Goal: Task Accomplishment & Management: Complete application form

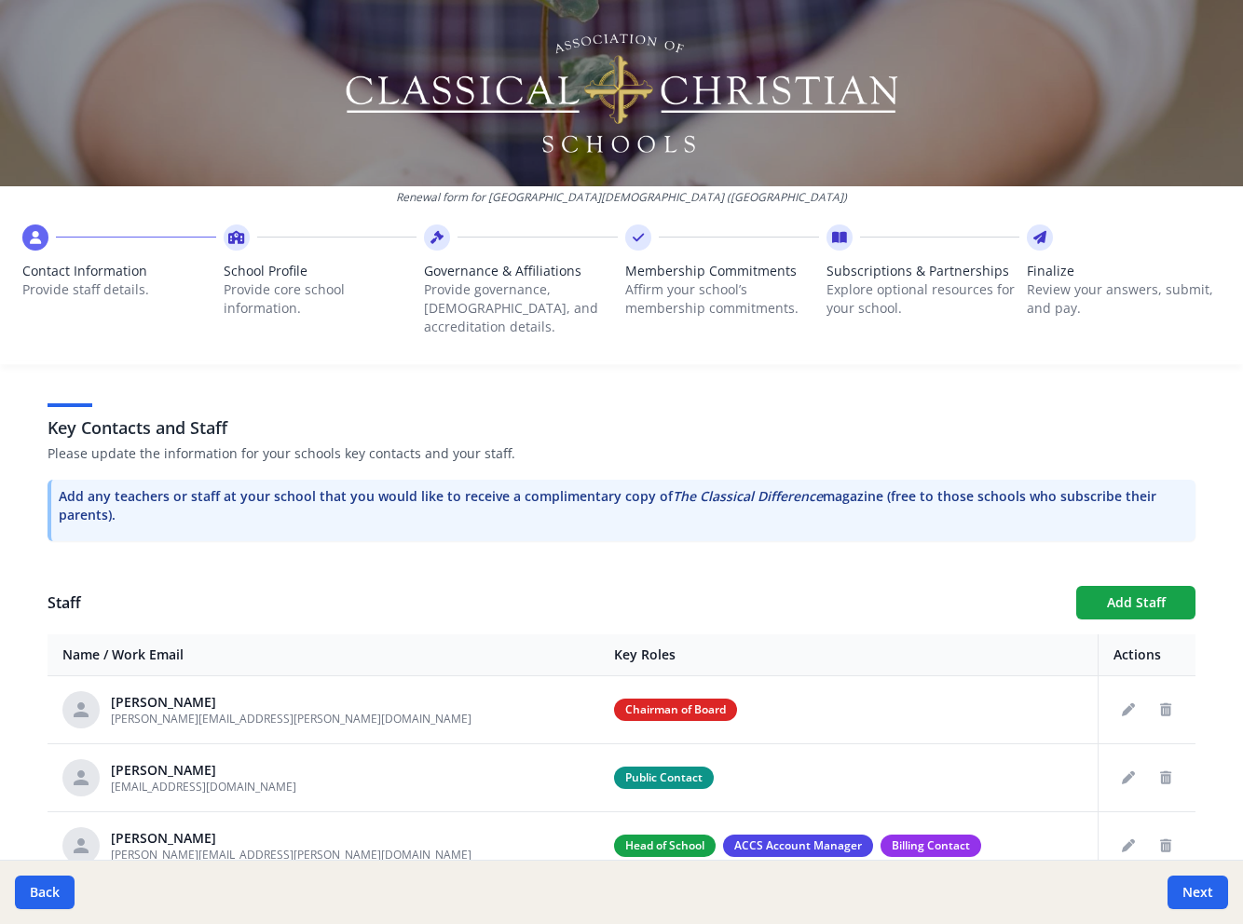
scroll to position [545, 0]
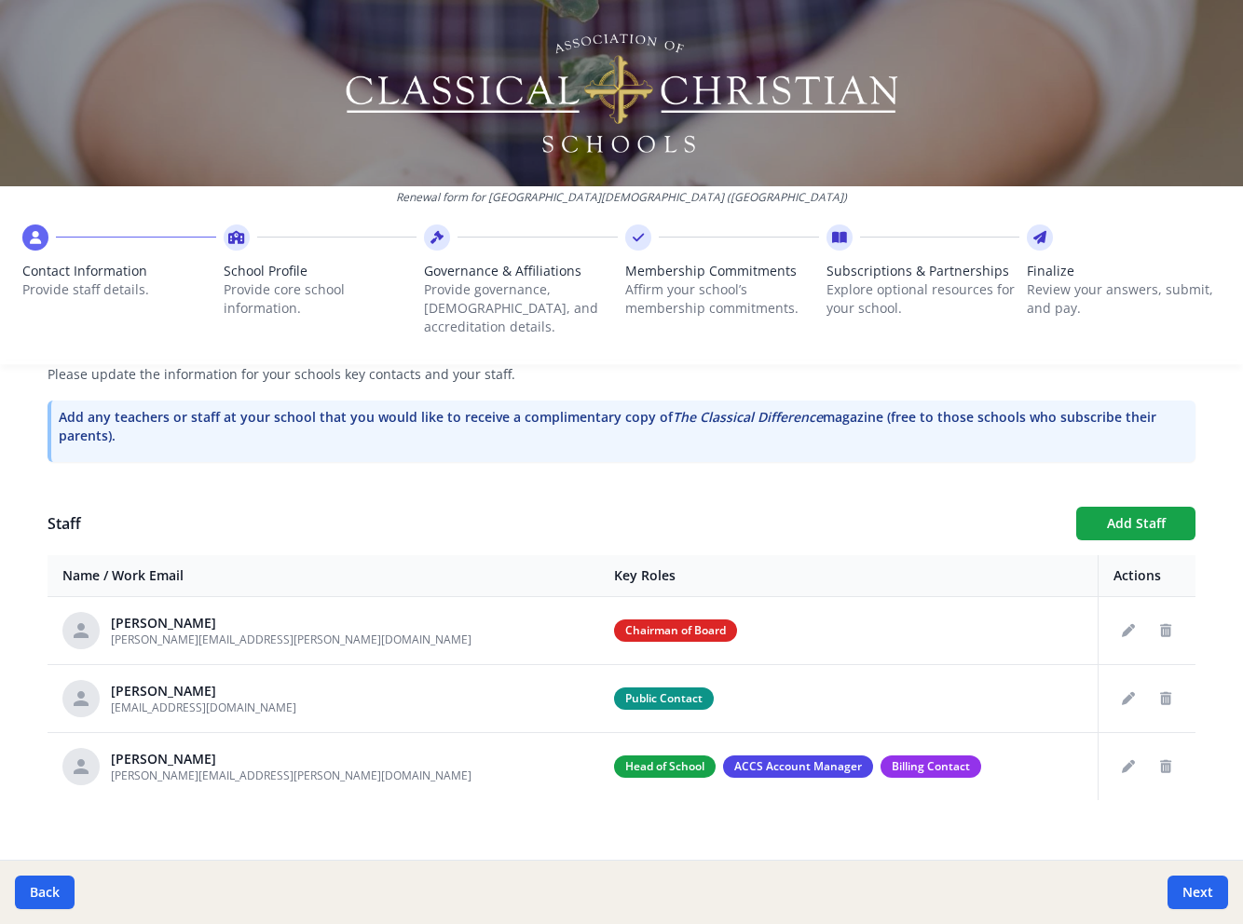
click at [1041, 238] on icon at bounding box center [1039, 237] width 13 height 19
click at [1190, 895] on button "Next" at bounding box center [1197, 893] width 61 height 34
type input "(520) 748-2277"
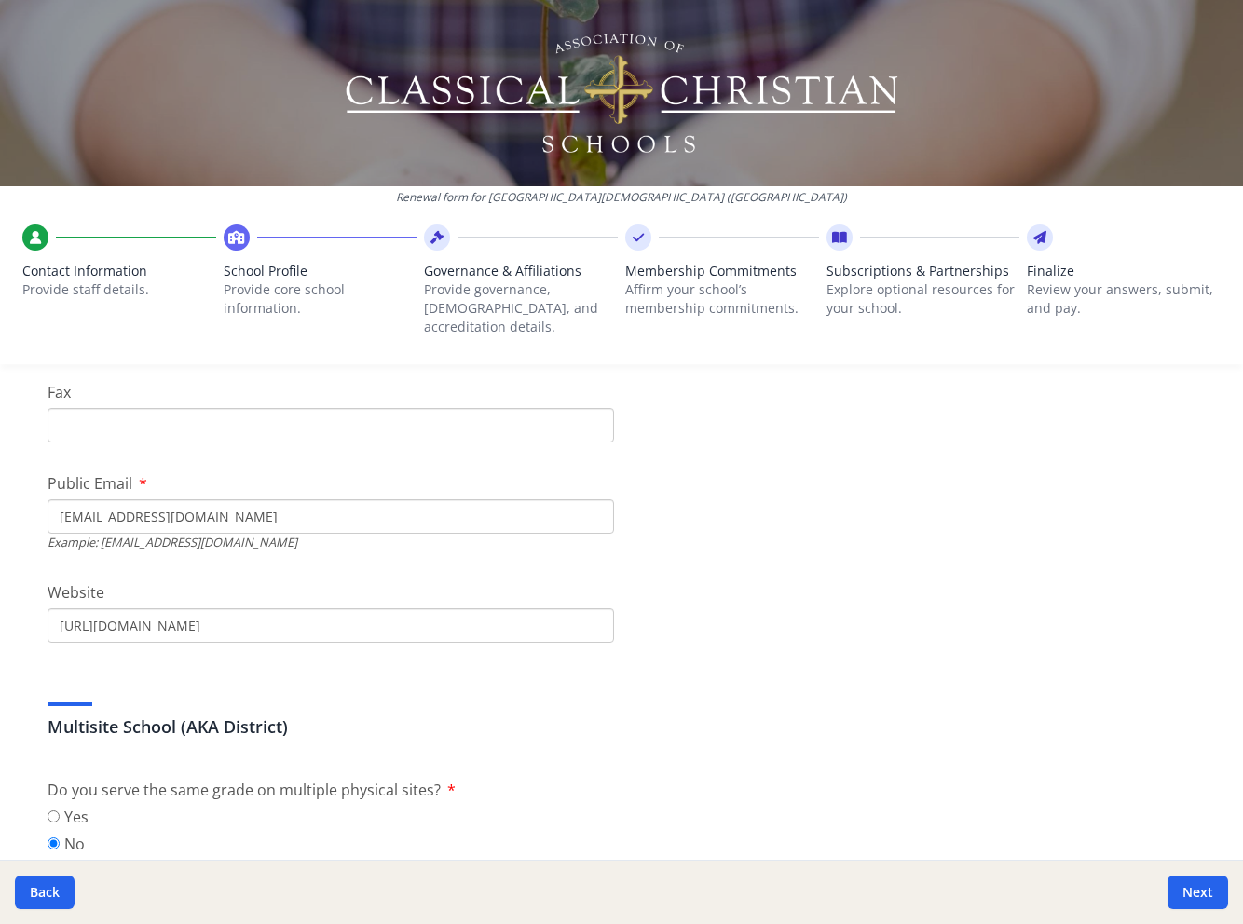
drag, startPoint x: 26, startPoint y: 895, endPoint x: 95, endPoint y: 891, distance: 69.0
click at [26, 895] on button "Back" at bounding box center [45, 893] width 60 height 34
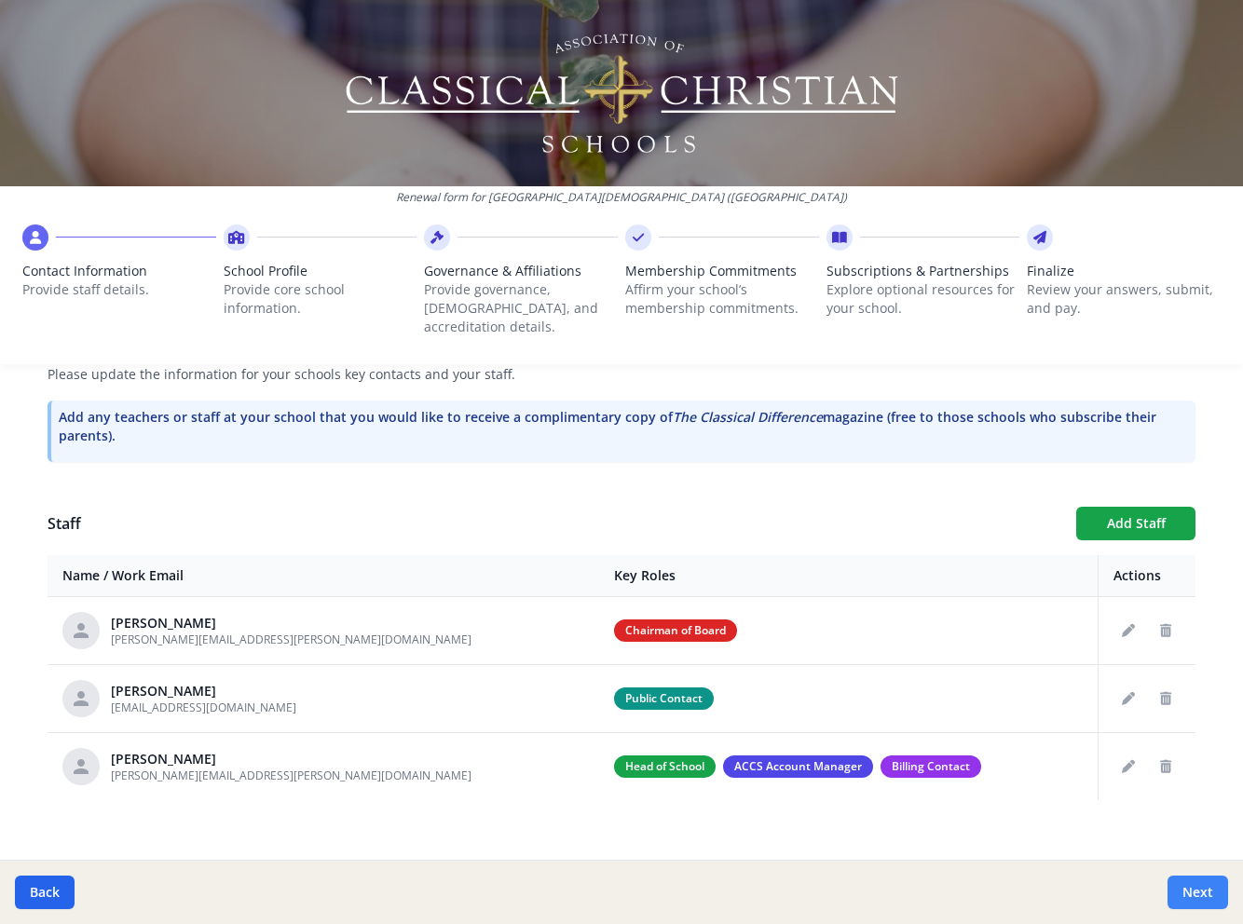
click at [1186, 897] on button "Next" at bounding box center [1197, 893] width 61 height 34
type input "(520) 748-2277"
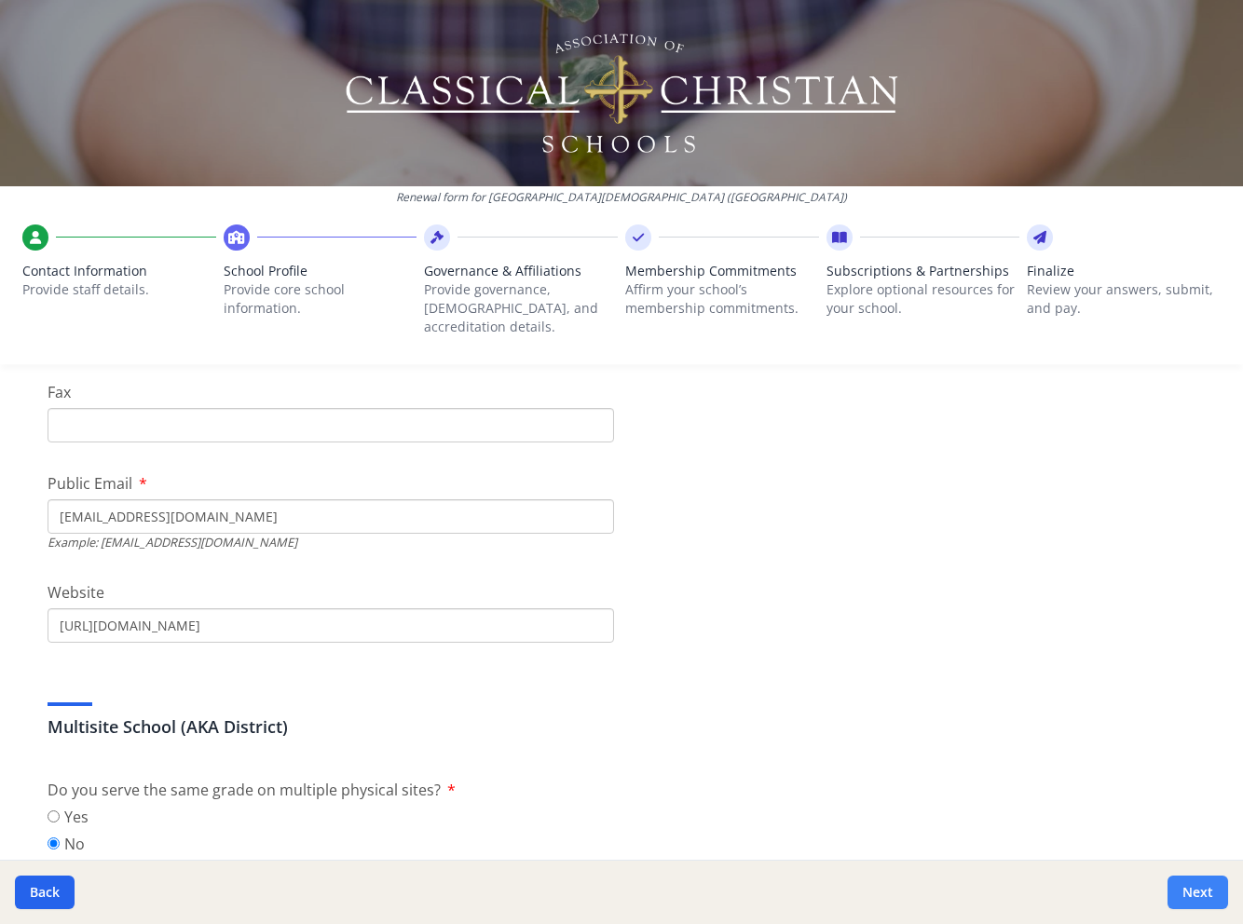
click at [1186, 897] on button "Next" at bounding box center [1197, 893] width 61 height 34
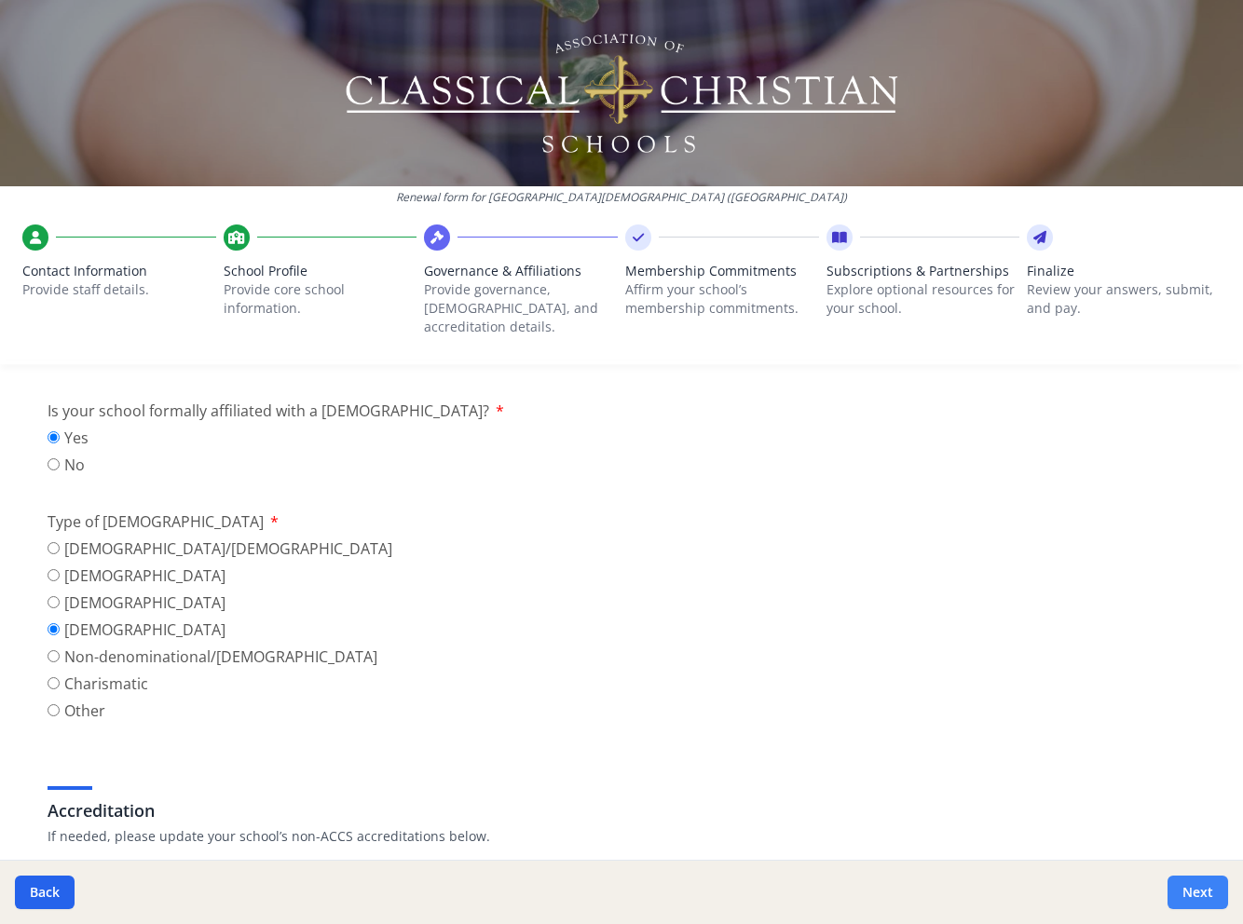
click at [1186, 897] on button "Next" at bounding box center [1197, 893] width 61 height 34
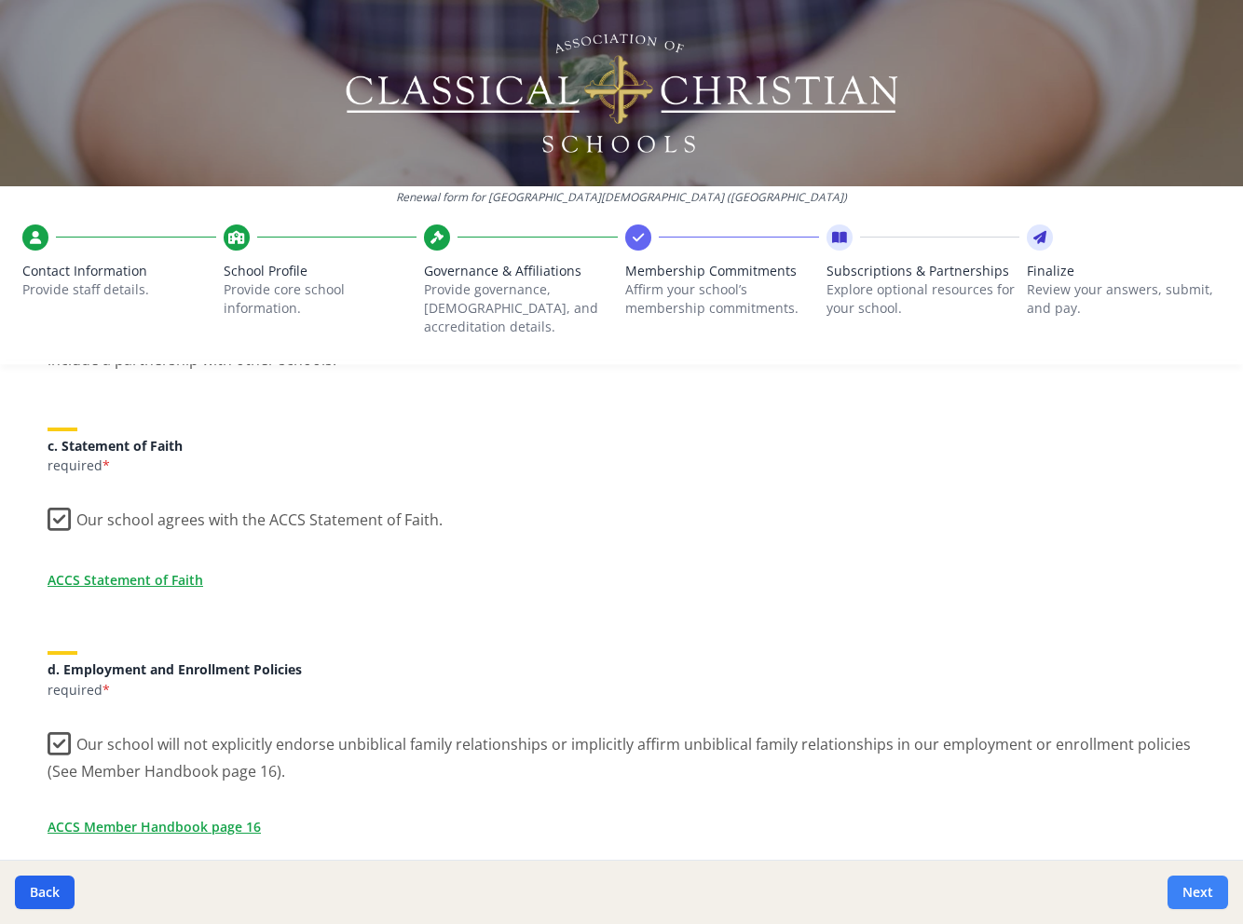
click at [1186, 897] on button "Next" at bounding box center [1197, 893] width 61 height 34
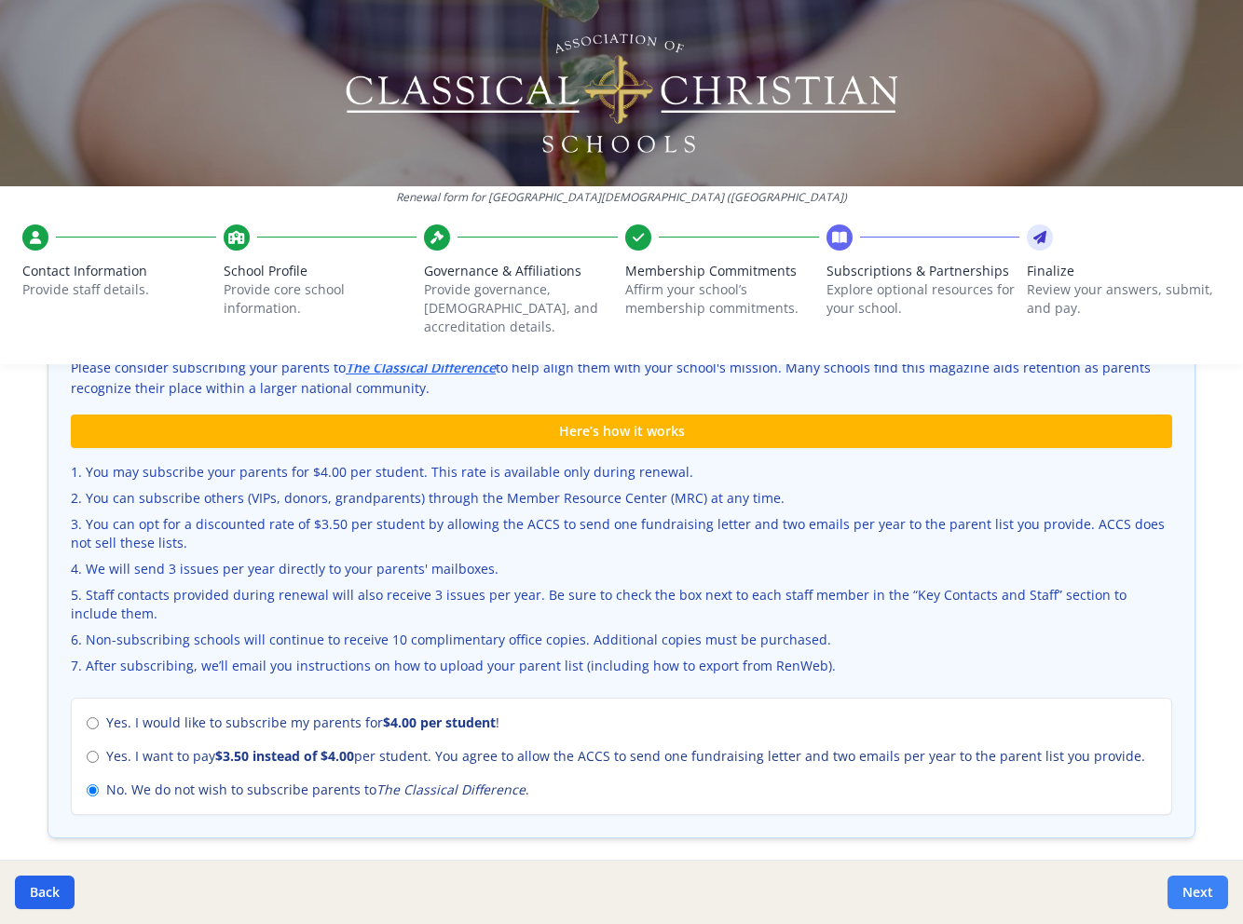
click at [1186, 897] on button "Next" at bounding box center [1197, 893] width 61 height 34
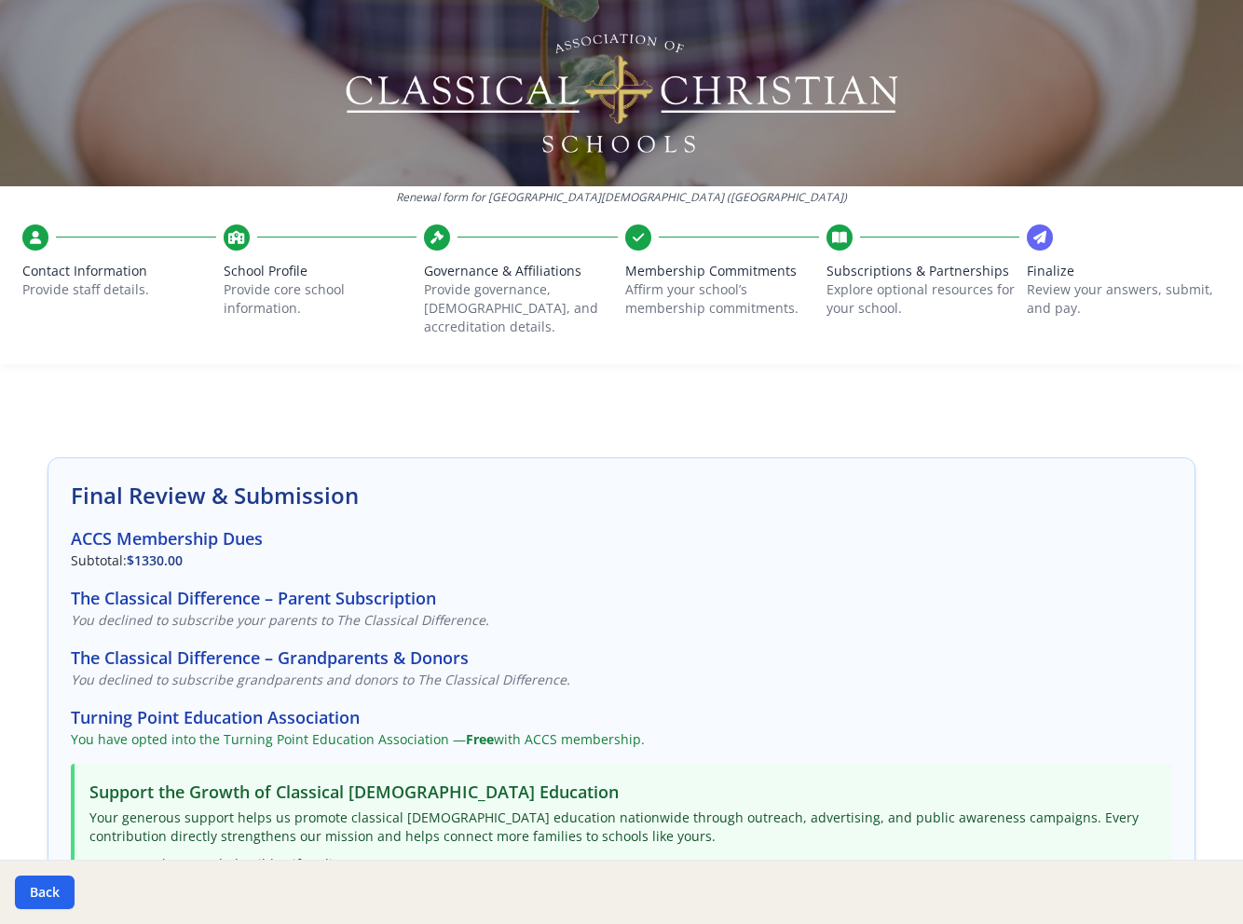
scroll to position [0, 0]
